Goal: Navigation & Orientation: Find specific page/section

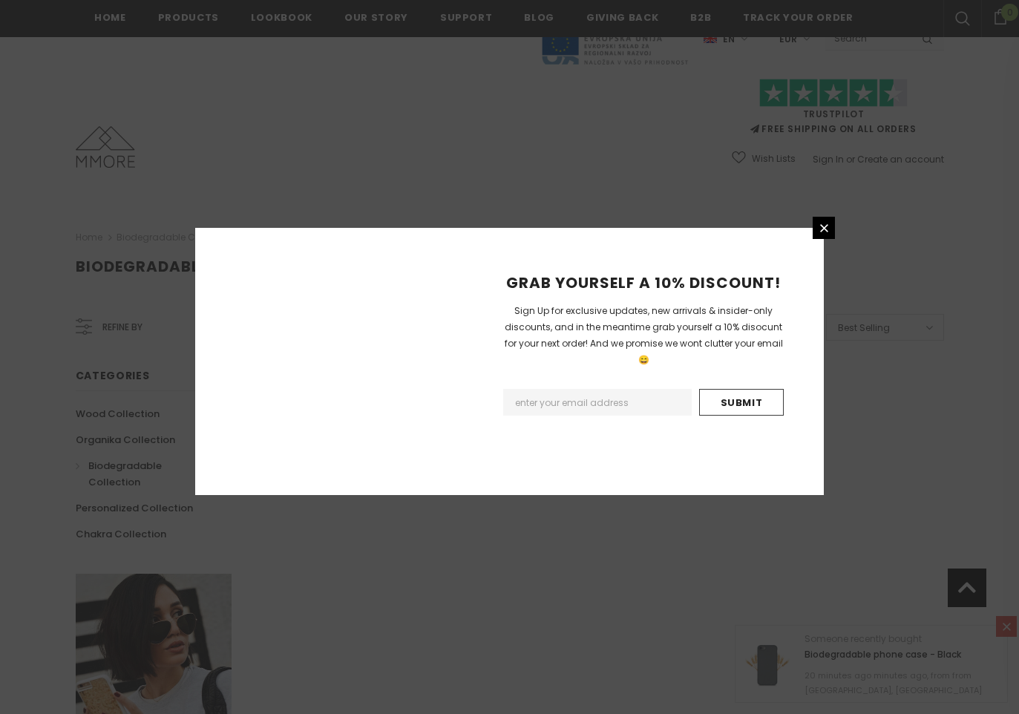
scroll to position [807, 0]
